Goal: Information Seeking & Learning: Find specific page/section

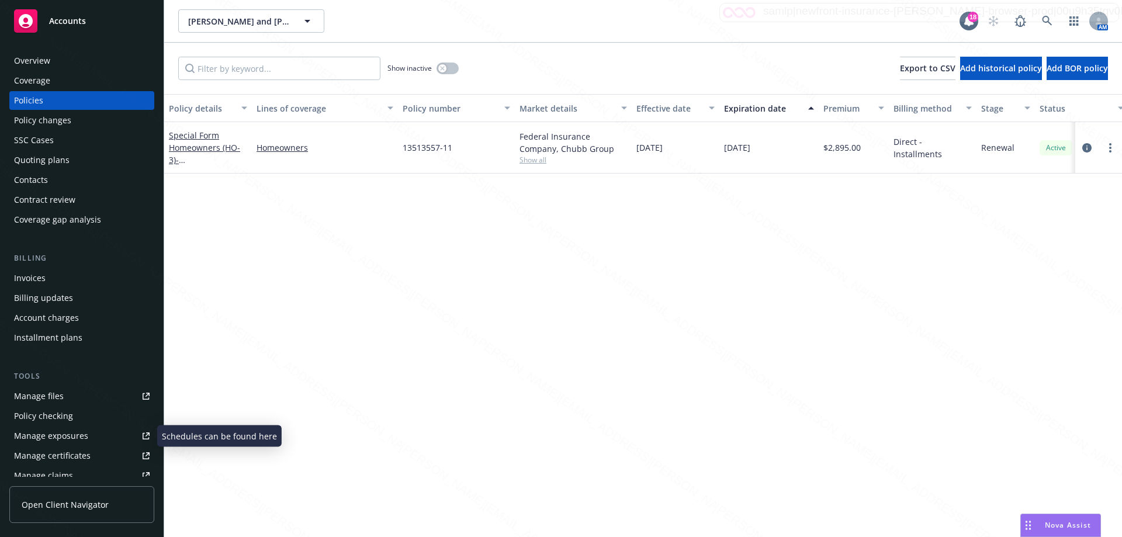
click at [53, 397] on div "Manage files" at bounding box center [39, 396] width 50 height 19
click at [1042, 22] on icon at bounding box center [1047, 21] width 11 height 11
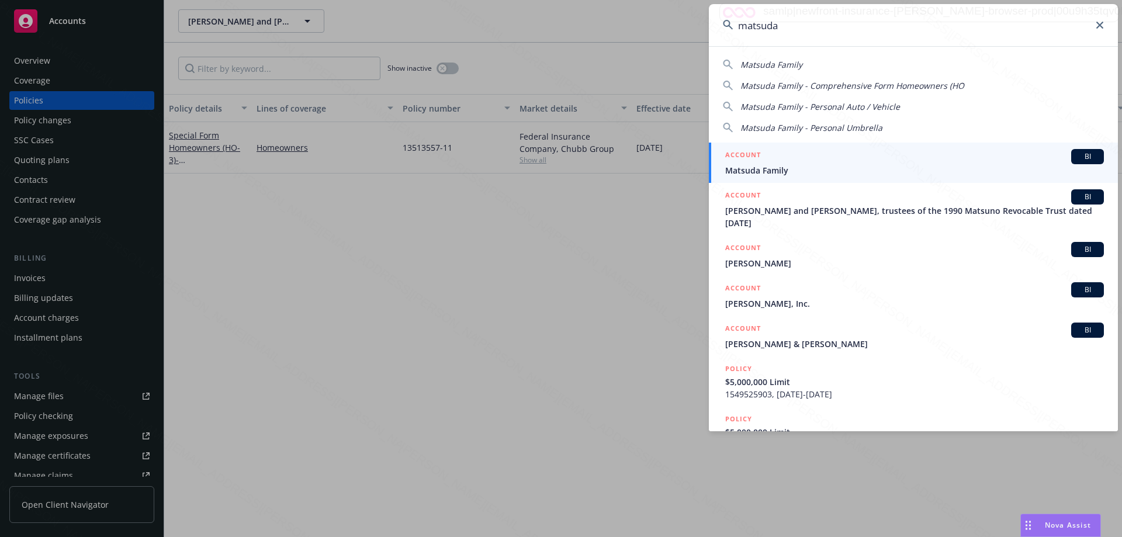
type input "matsuda"
click at [781, 169] on span "Matsuda Family" at bounding box center [914, 170] width 379 height 12
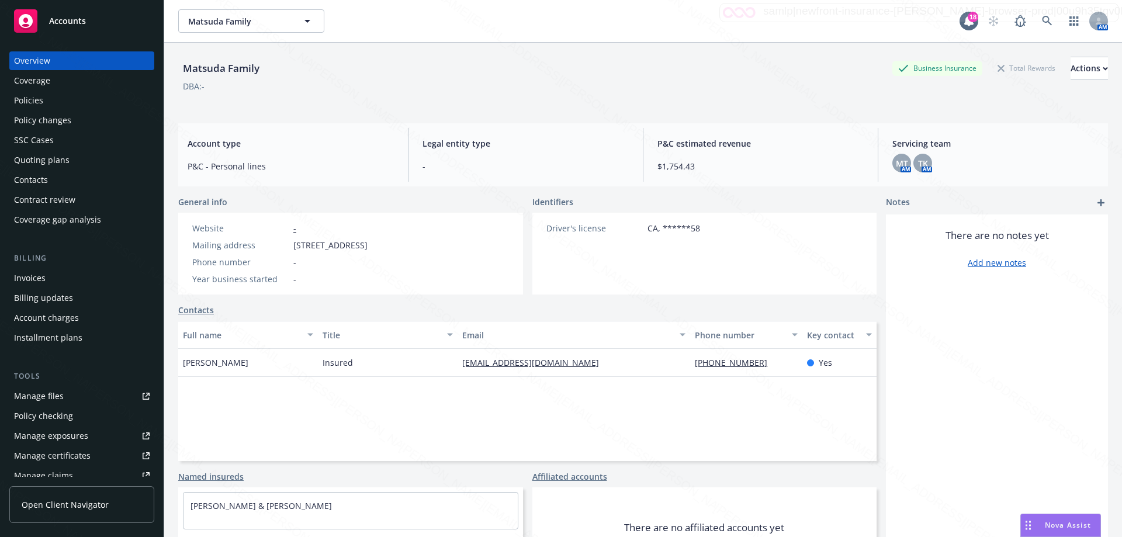
click at [24, 100] on div "Policies" at bounding box center [28, 100] width 29 height 19
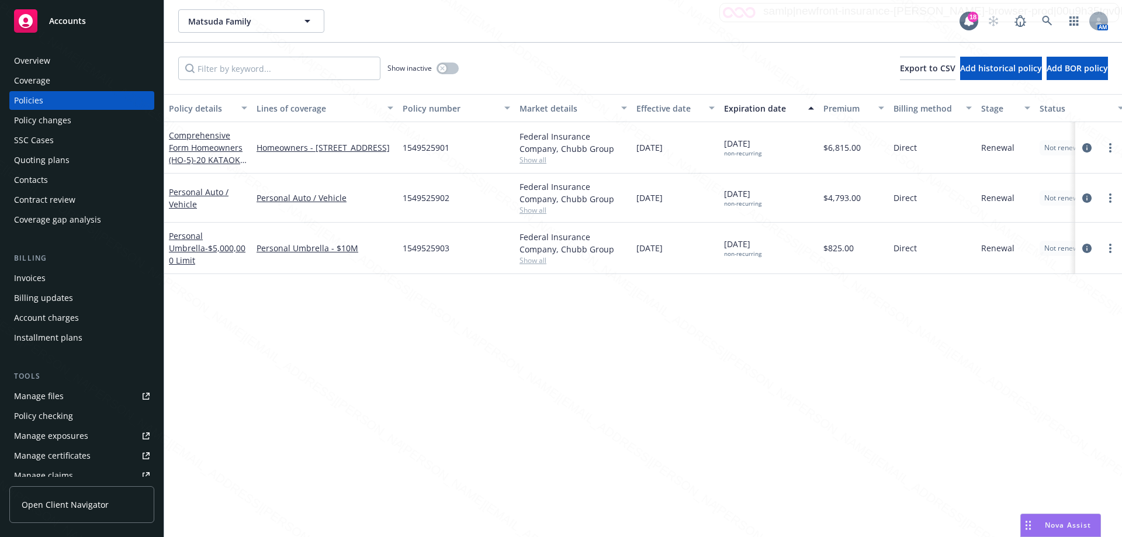
click at [433, 425] on div "Policy details Lines of coverage Policy number Market details Effective date Ex…" at bounding box center [643, 315] width 958 height 443
drag, startPoint x: 243, startPoint y: 368, endPoint x: 231, endPoint y: 358, distance: 15.8
click at [246, 370] on div "Policy details Lines of coverage Policy number Market details Effective date Ex…" at bounding box center [643, 315] width 958 height 443
drag, startPoint x: 499, startPoint y: 390, endPoint x: 507, endPoint y: 389, distance: 8.4
click at [501, 390] on div "Policy details Lines of coverage Policy number Market details Effective date Ex…" at bounding box center [643, 315] width 958 height 443
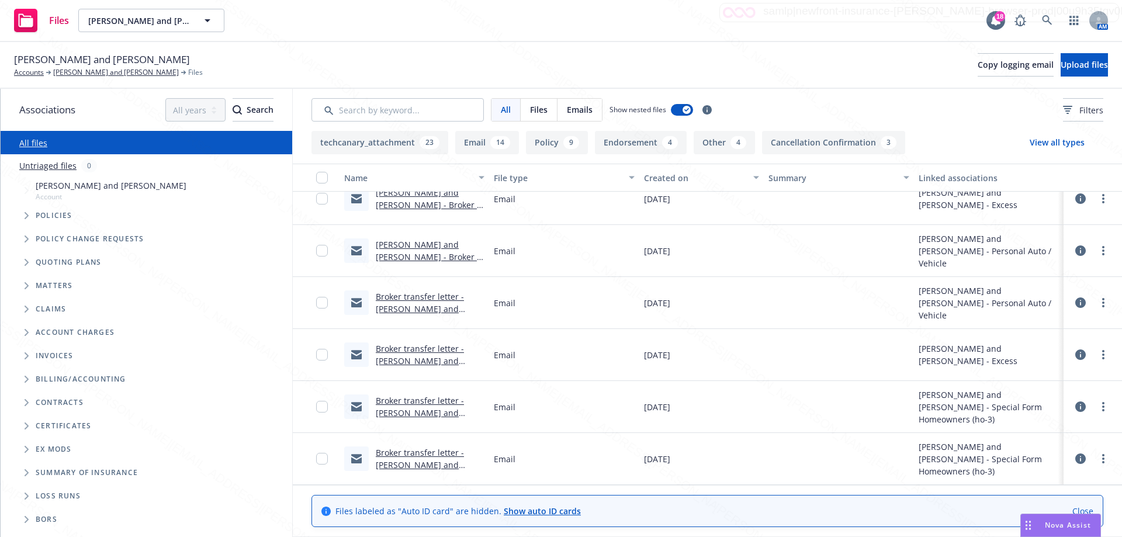
scroll to position [2642, 0]
click at [162, 202] on div "Gary and Susan Lorenzini Account" at bounding box center [152, 190] width 280 height 27
